Goal: Information Seeking & Learning: Learn about a topic

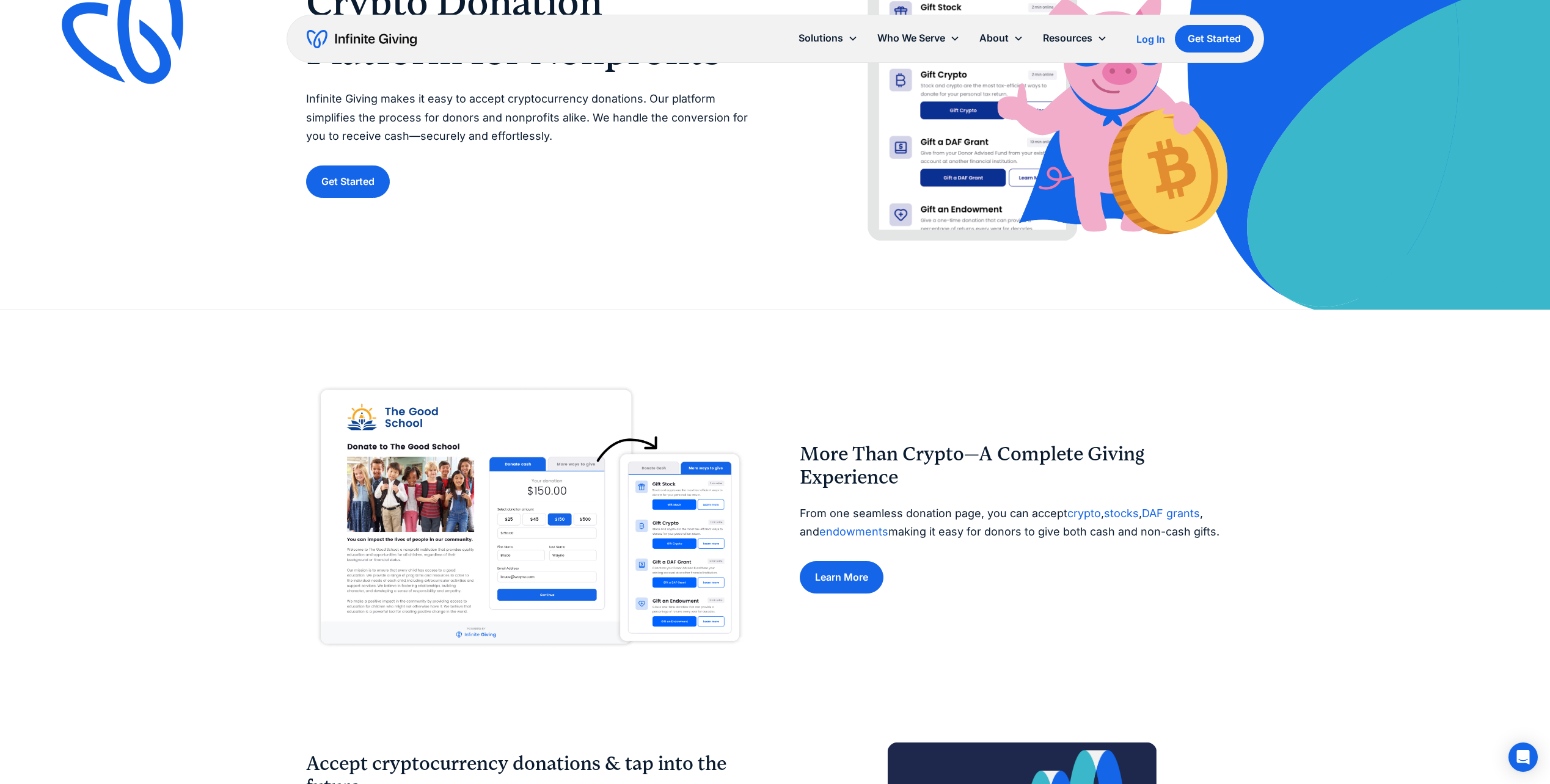
scroll to position [244, 0]
